Goal: Task Accomplishment & Management: Use online tool/utility

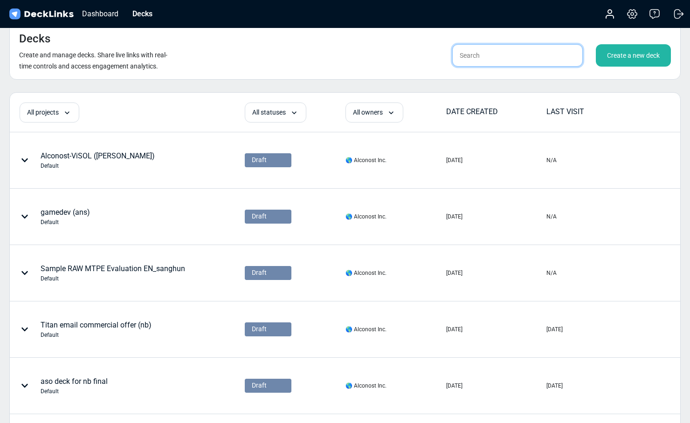
click at [487, 55] on input "text" at bounding box center [517, 55] width 131 height 22
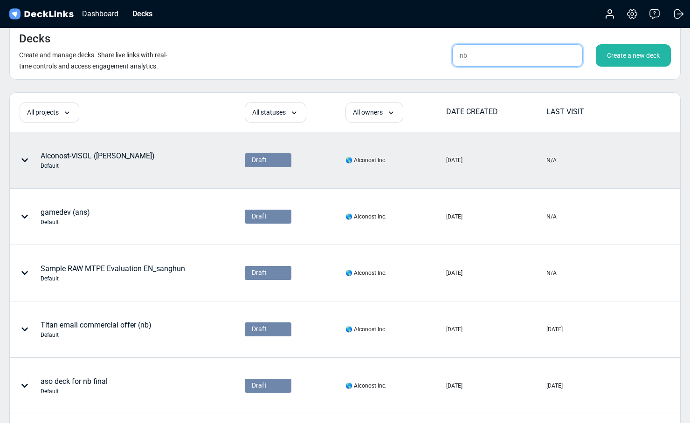
type input "nb"
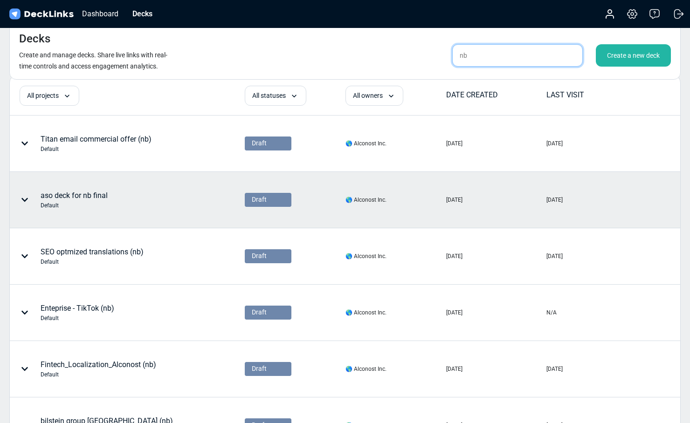
scroll to position [18, 0]
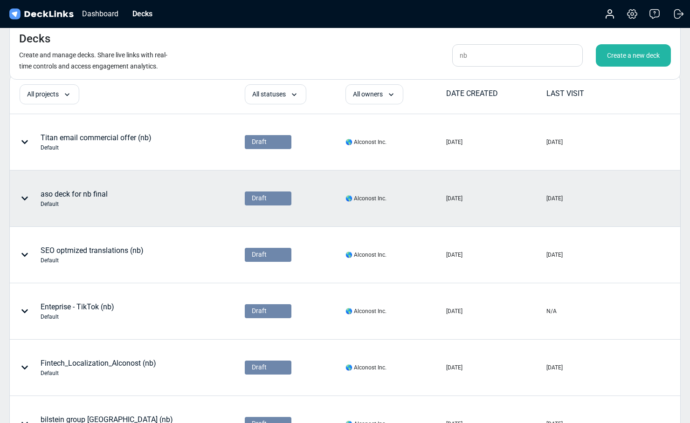
click at [157, 203] on div "aso deck for nb final Default" at bounding box center [97, 199] width 175 height 28
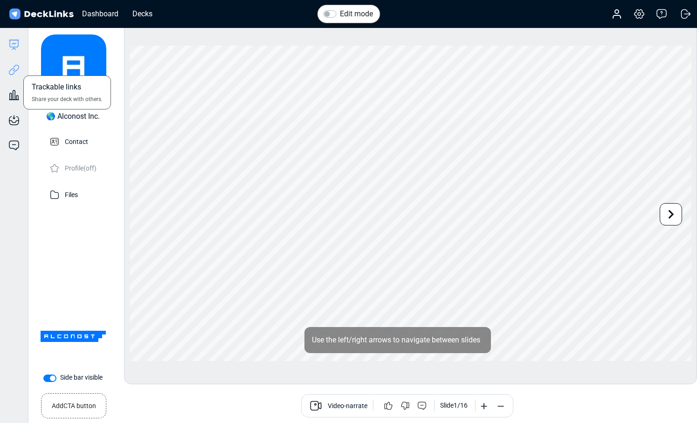
click at [14, 72] on icon at bounding box center [12, 71] width 7 height 7
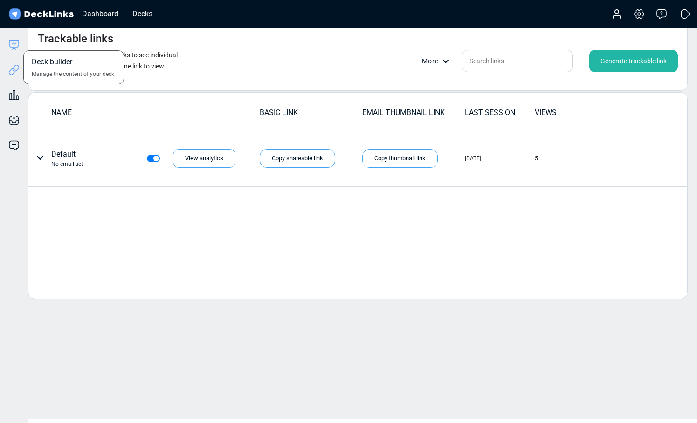
click at [17, 47] on icon at bounding box center [13, 44] width 11 height 11
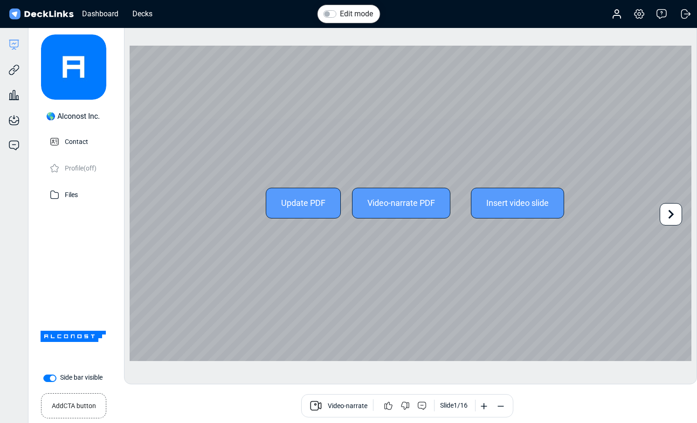
click at [677, 215] on icon at bounding box center [671, 215] width 18 height 18
click at [677, 215] on div "Update PDF Video-narrate PDF Insert video slide Use the left/right arrows to na…" at bounding box center [411, 204] width 562 height 316
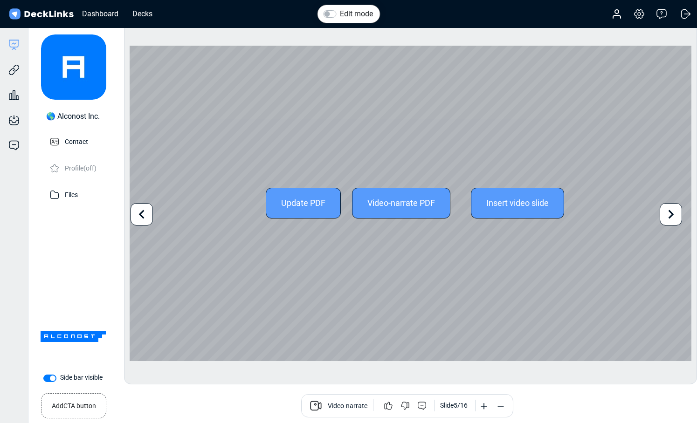
click at [676, 214] on icon at bounding box center [671, 215] width 18 height 18
click at [679, 213] on icon at bounding box center [671, 215] width 18 height 18
click at [676, 219] on icon at bounding box center [671, 215] width 18 height 18
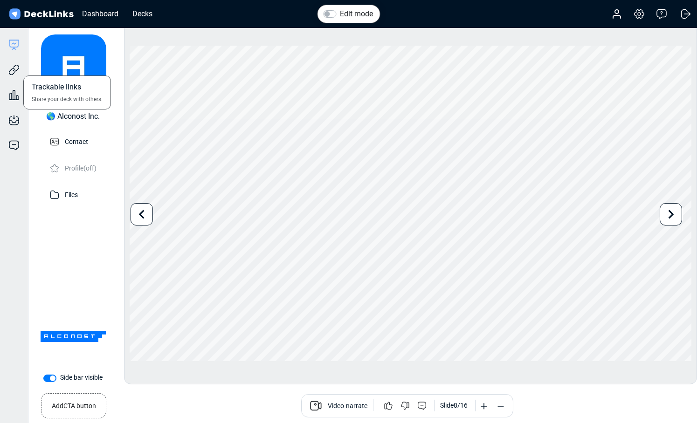
click at [7, 69] on div "Trackable links Share your deck with others." at bounding box center [14, 62] width 28 height 25
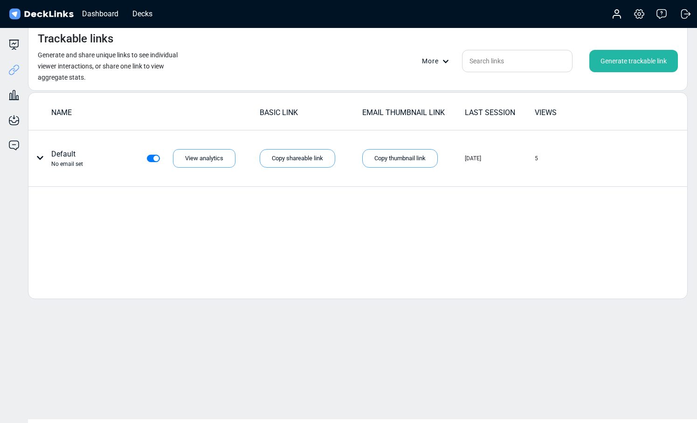
click at [628, 58] on div "Generate trackable link" at bounding box center [633, 61] width 89 height 22
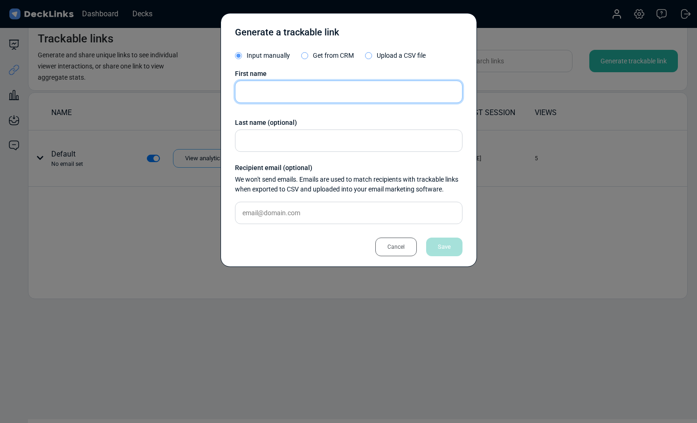
click at [267, 95] on input "text" at bounding box center [349, 92] width 228 height 22
paste input "[PERSON_NAME]"
drag, startPoint x: 308, startPoint y: 90, endPoint x: 268, endPoint y: 91, distance: 40.1
click at [268, 91] on input "[PERSON_NAME]" at bounding box center [349, 92] width 228 height 22
type input "[PERSON_NAME]"
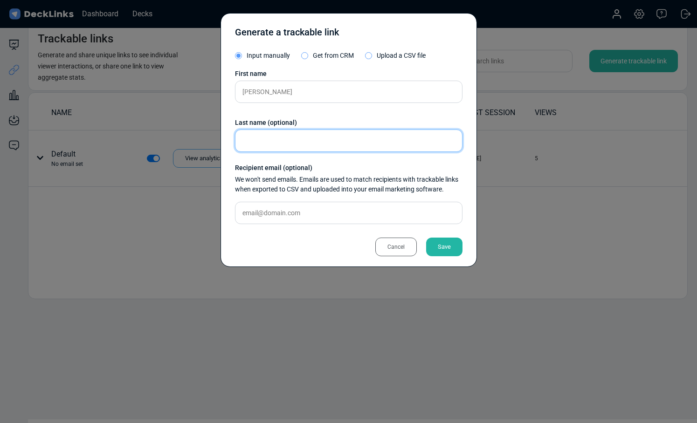
click at [263, 144] on input "text" at bounding box center [349, 141] width 228 height 22
paste input "Nicque"
type input "Nicque"
click at [458, 250] on div "Save" at bounding box center [444, 247] width 36 height 19
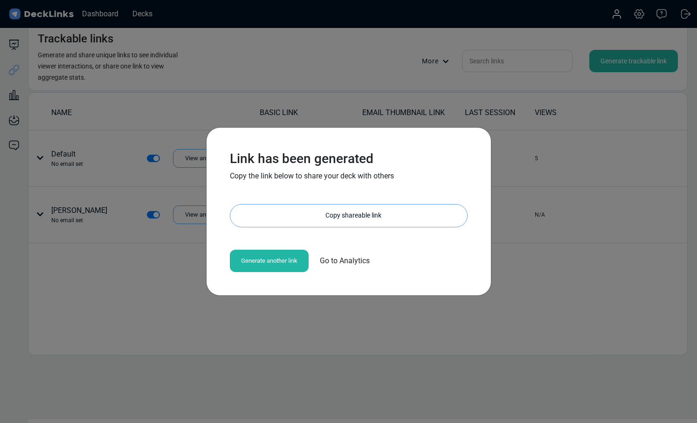
click at [365, 221] on div "Copy shareable link" at bounding box center [354, 216] width 228 height 22
